Goal: Task Accomplishment & Management: Complete application form

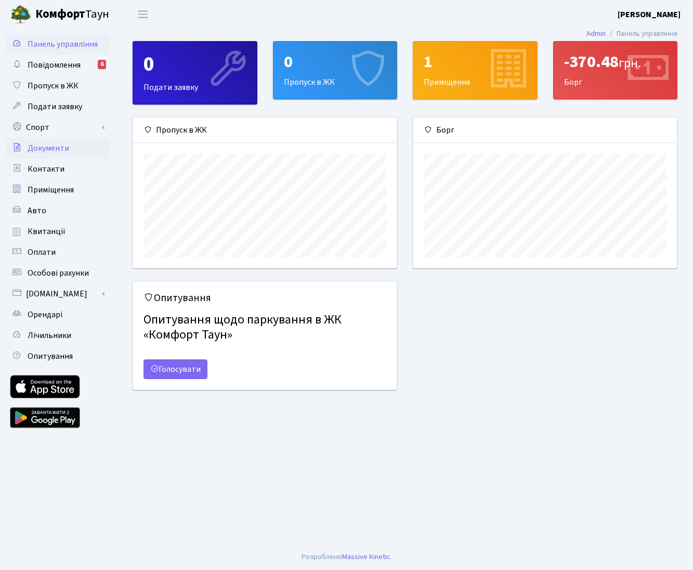
click at [82, 148] on link "Документи" at bounding box center [57, 148] width 104 height 21
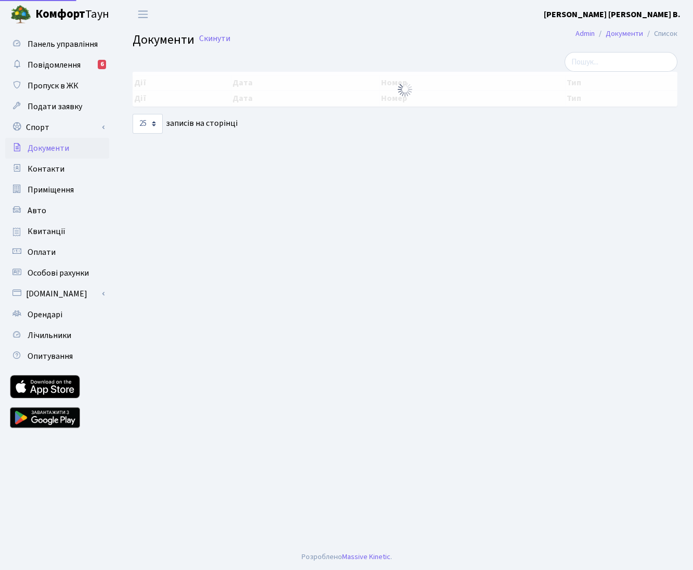
select select "25"
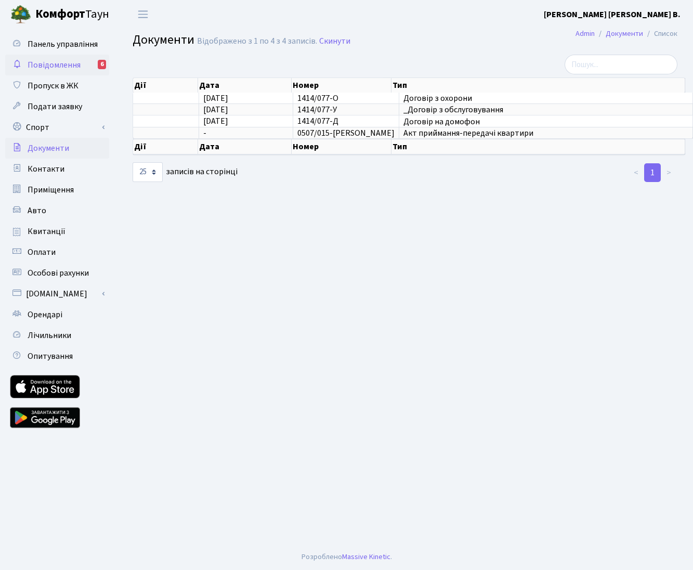
click at [58, 64] on span "Повідомлення" at bounding box center [54, 64] width 53 height 11
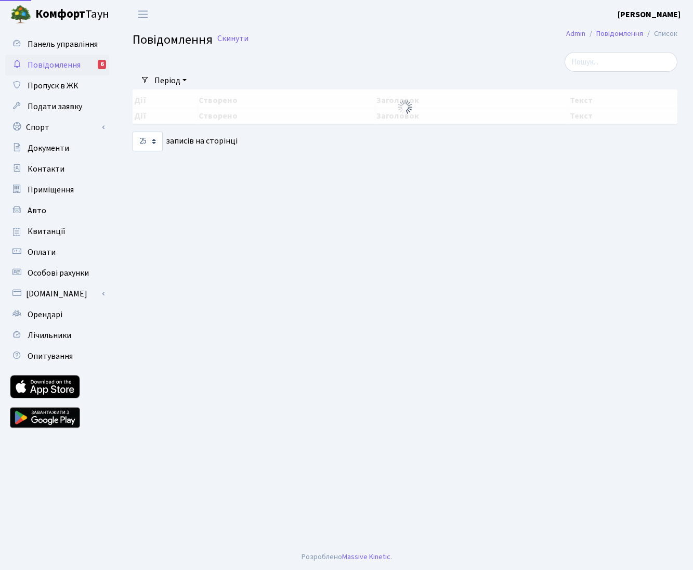
select select "25"
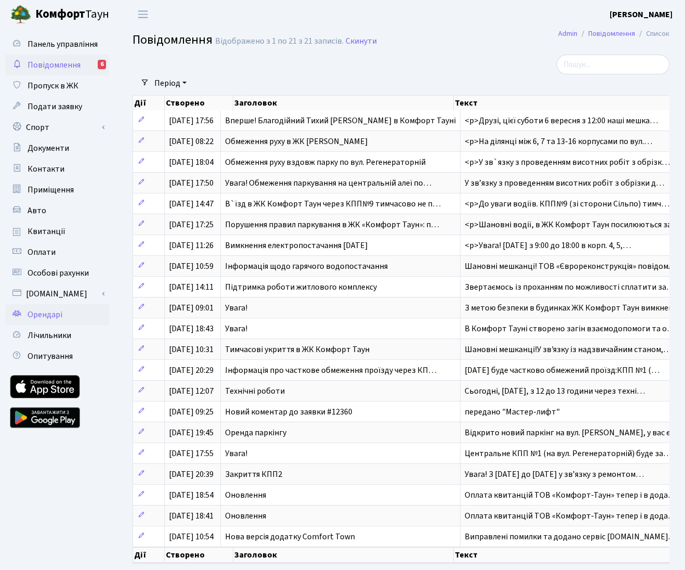
click at [49, 314] on span "Орендарі" at bounding box center [45, 314] width 35 height 11
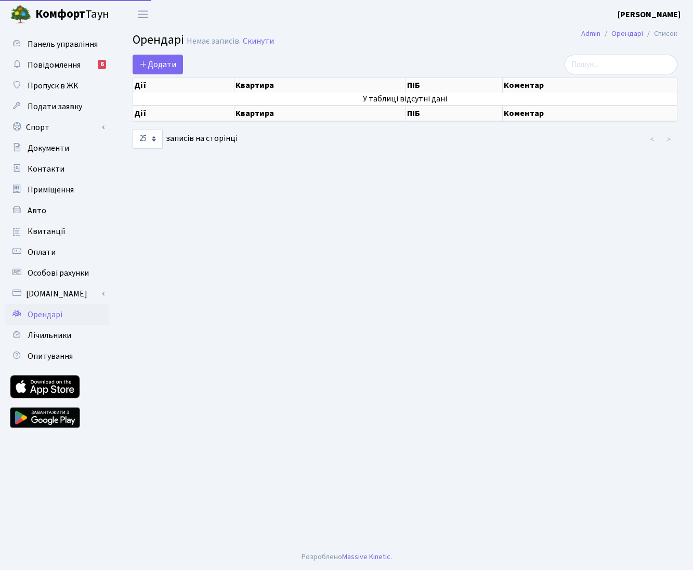
select select "25"
click at [171, 64] on span "Додати" at bounding box center [157, 64] width 37 height 11
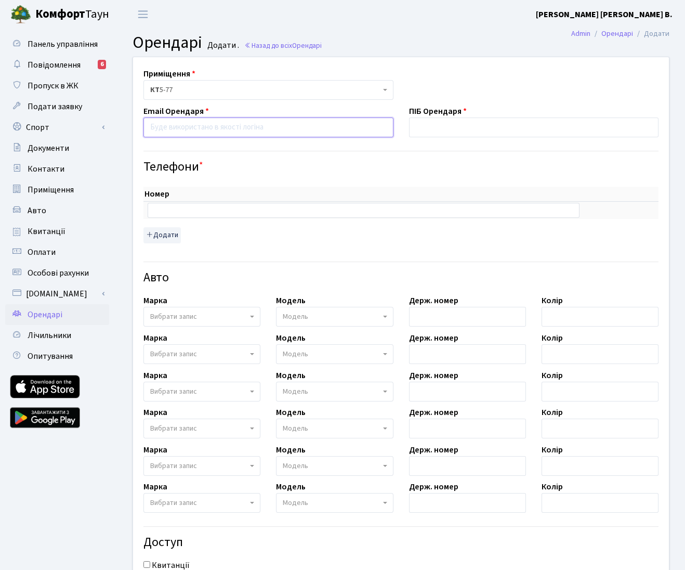
click at [244, 127] on input "email" at bounding box center [268, 127] width 250 height 20
paste input "zhannabazhana@gmail.com.ua"
type input "zhannabazhana@gmail.com.ua"
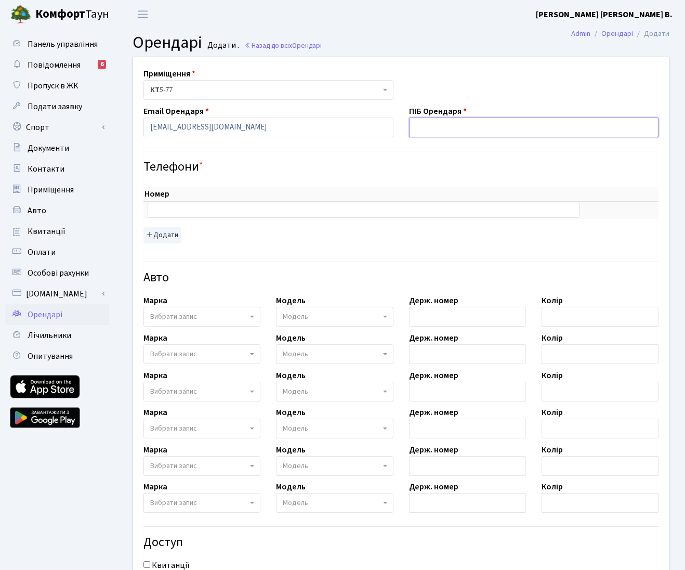
click at [490, 124] on input "text" at bounding box center [534, 127] width 250 height 20
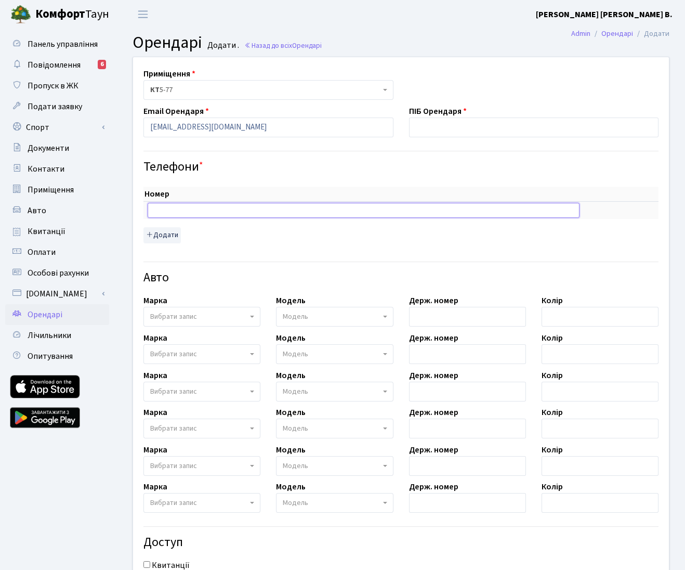
click at [253, 213] on input "text" at bounding box center [364, 210] width 432 height 15
click at [261, 209] on input "text" at bounding box center [364, 210] width 432 height 15
paste input "[EMAIL_ADDRESS][DOMAIN_NAME]"
type input "[EMAIL_ADDRESS][DOMAIN_NAME]"
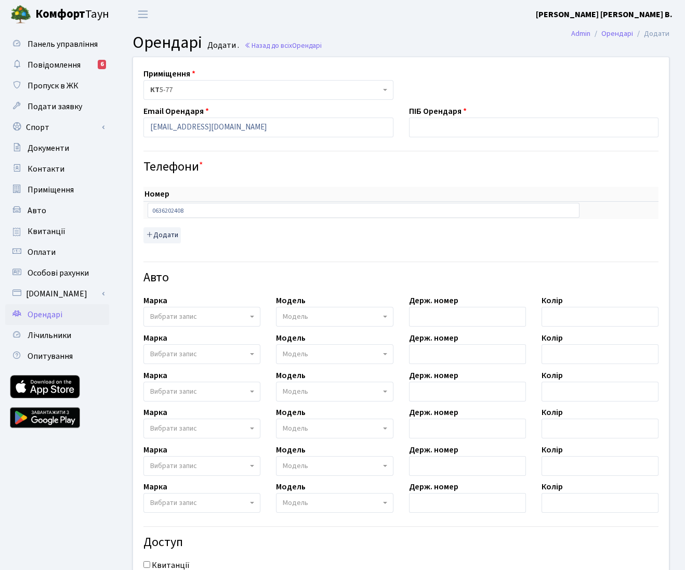
click at [222, 235] on div "Номер sort item delete item 0636202408 sort item delete item Додати" at bounding box center [400, 215] width 515 height 56
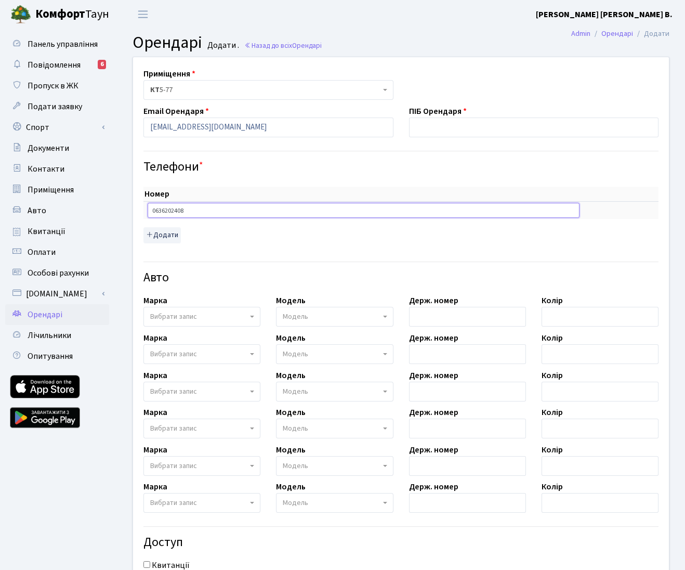
drag, startPoint x: 150, startPoint y: 209, endPoint x: 144, endPoint y: 251, distance: 42.4
click at [151, 209] on input "0636202408" at bounding box center [364, 210] width 432 height 15
click at [151, 210] on input "380636202408" at bounding box center [364, 210] width 432 height 15
type input "[PHONE_NUMBER]"
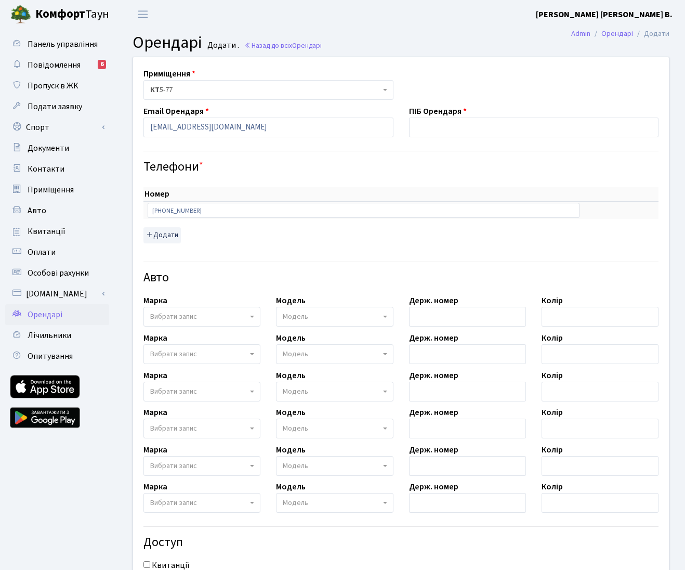
click at [254, 237] on div "Номер sort item delete item [PHONE_NUMBER] sort item delete item Додати" at bounding box center [400, 215] width 515 height 56
click at [446, 125] on input "text" at bounding box center [534, 127] width 250 height 20
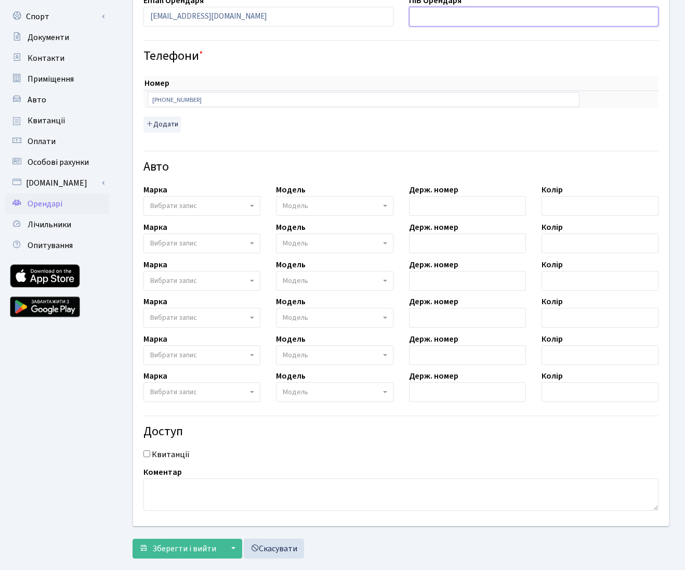
scroll to position [130, 0]
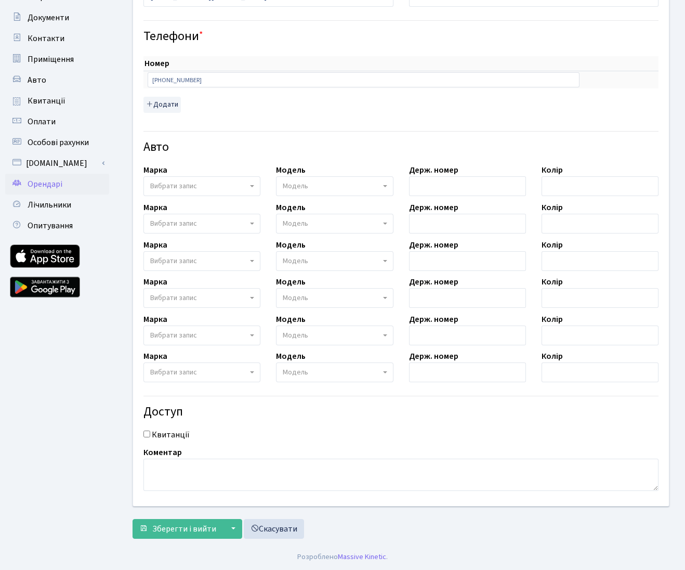
click at [66, 182] on link "Орендарі" at bounding box center [57, 184] width 104 height 21
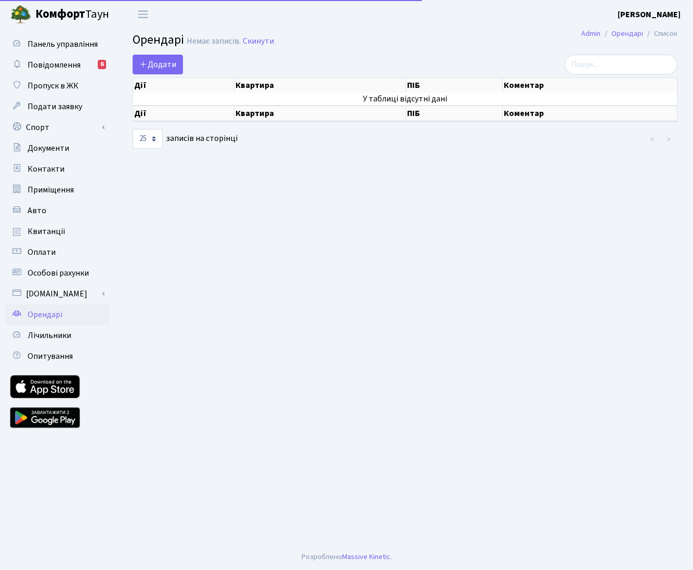
select select "25"
click at [159, 65] on span "Додати" at bounding box center [157, 64] width 37 height 11
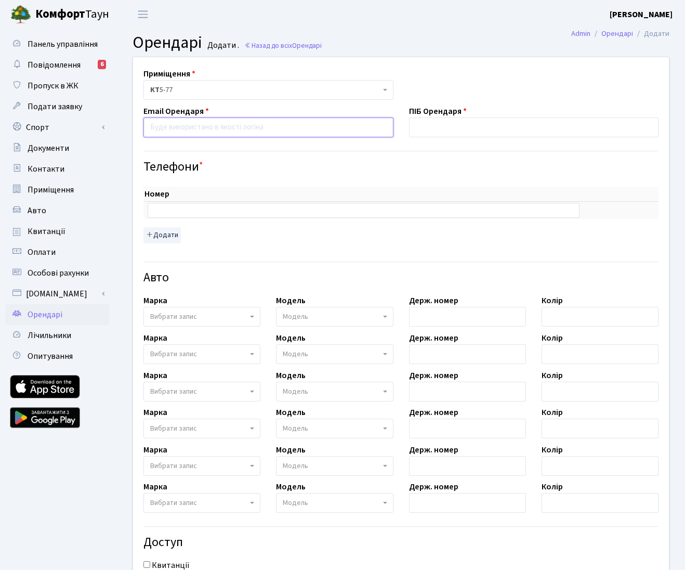
click at [177, 120] on input "email" at bounding box center [268, 127] width 250 height 20
type input "[EMAIL_ADDRESS][DOMAIN_NAME]"
drag, startPoint x: 268, startPoint y: 127, endPoint x: 72, endPoint y: 115, distance: 196.3
click at [70, 115] on div "Панель управління Повідомлення 6 Пропуск в ЖК Подати заявку Спорт Бронювання Ск…" at bounding box center [342, 351] width 685 height 645
paste input "[EMAIL_ADDRESS][DOMAIN_NAME]"
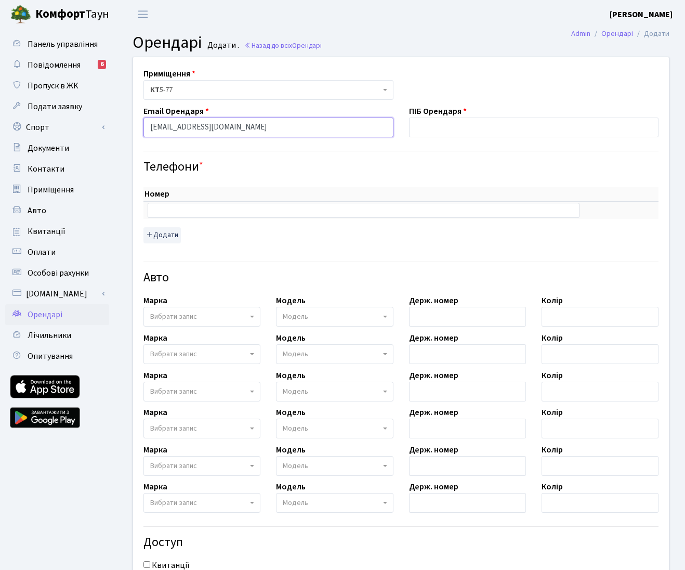
type input "[EMAIL_ADDRESS][DOMAIN_NAME]"
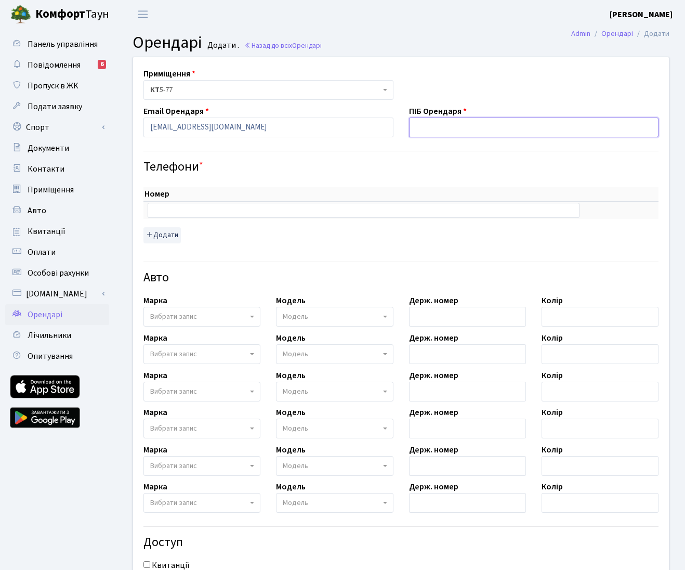
click at [484, 129] on input "text" at bounding box center [534, 127] width 250 height 20
click at [471, 129] on input "text" at bounding box center [534, 127] width 250 height 20
paste input "0636202408"
type input "[PHONE_NUMBER]"
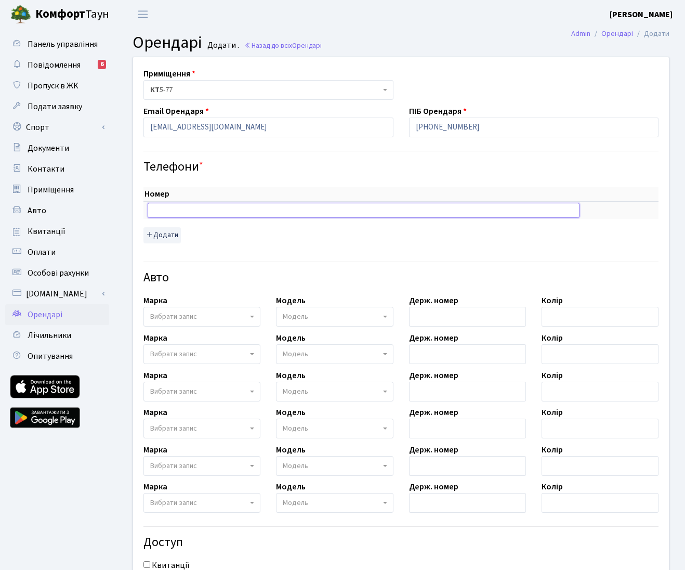
click at [188, 207] on input "text" at bounding box center [364, 210] width 432 height 15
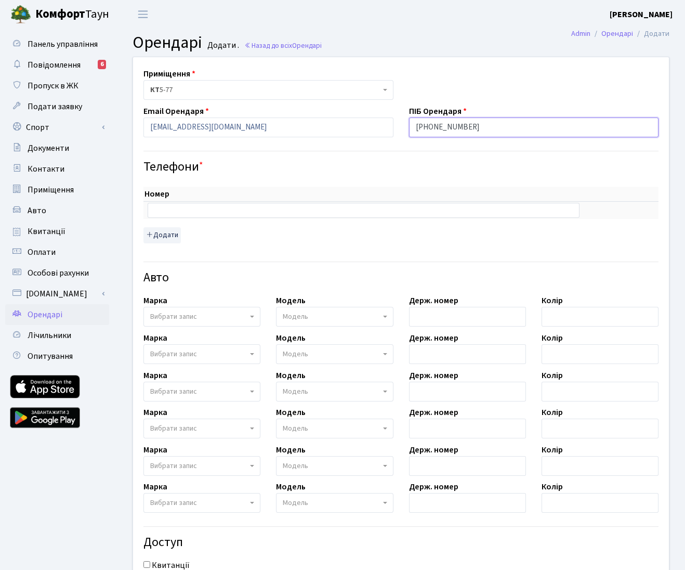
drag, startPoint x: 477, startPoint y: 127, endPoint x: 336, endPoint y: 103, distance: 142.9
click at [335, 102] on div "Приміщення <b>КТ</b>&nbsp;&nbsp;&nbsp;&nbsp;5-77 КТ 5-77 Email Орендаря [EMAIL_…" at bounding box center [400, 346] width 551 height 579
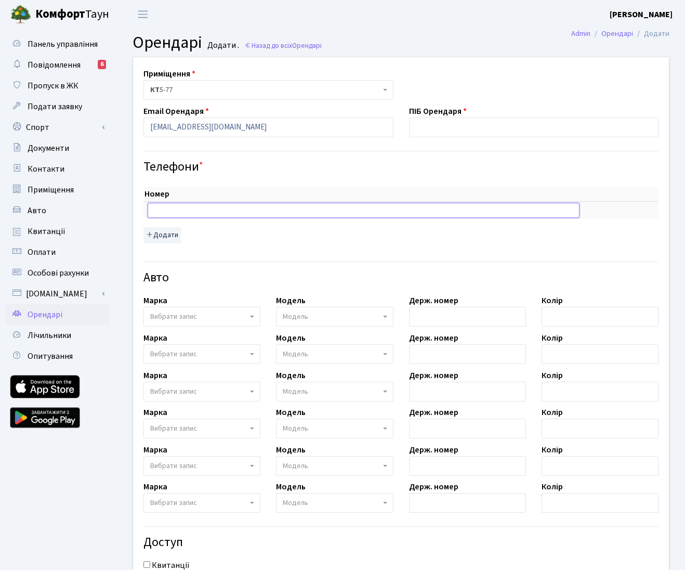
click at [186, 210] on input "text" at bounding box center [364, 210] width 432 height 15
paste input "[PHONE_NUMBER]"
type input "[PHONE_NUMBER]"
click at [265, 243] on div "Номер sort item delete item [PHONE_NUMBER] sort item delete item Додати" at bounding box center [400, 215] width 515 height 56
